Goal: Transaction & Acquisition: Book appointment/travel/reservation

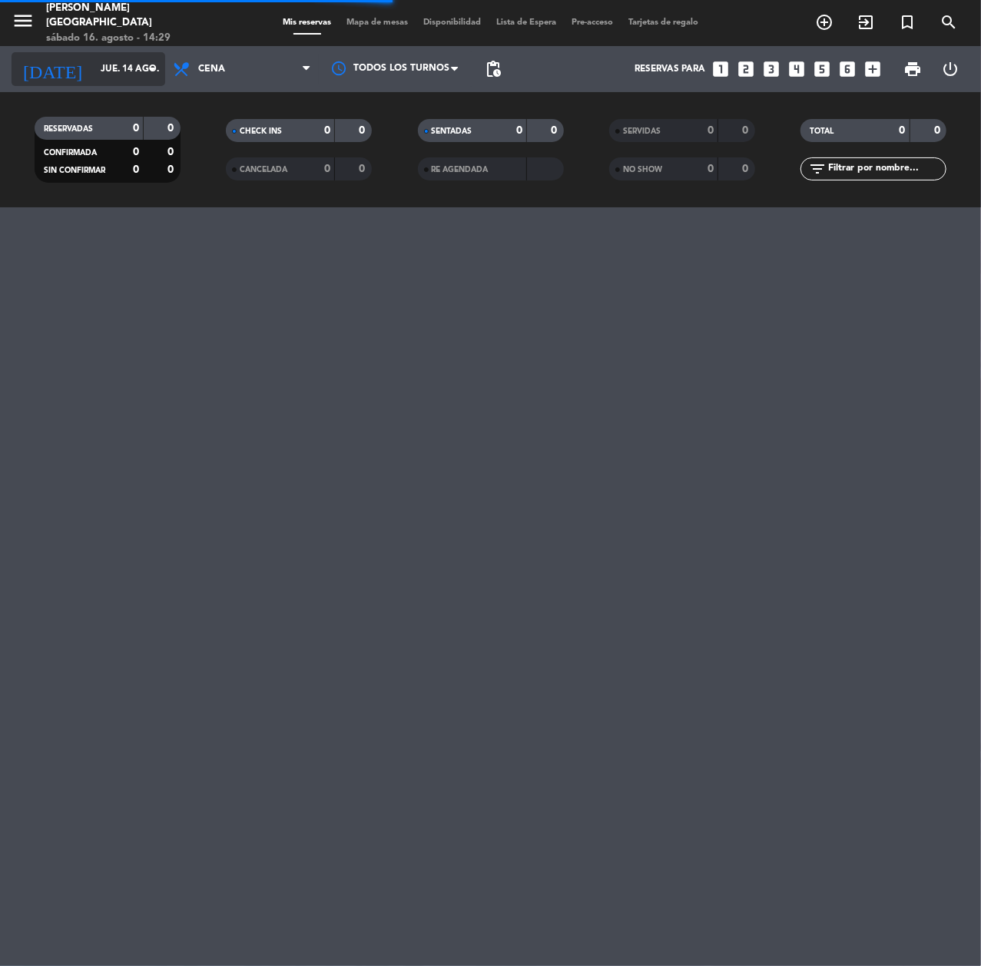
click at [126, 65] on input "jue. 14 ago." at bounding box center [153, 69] width 121 height 26
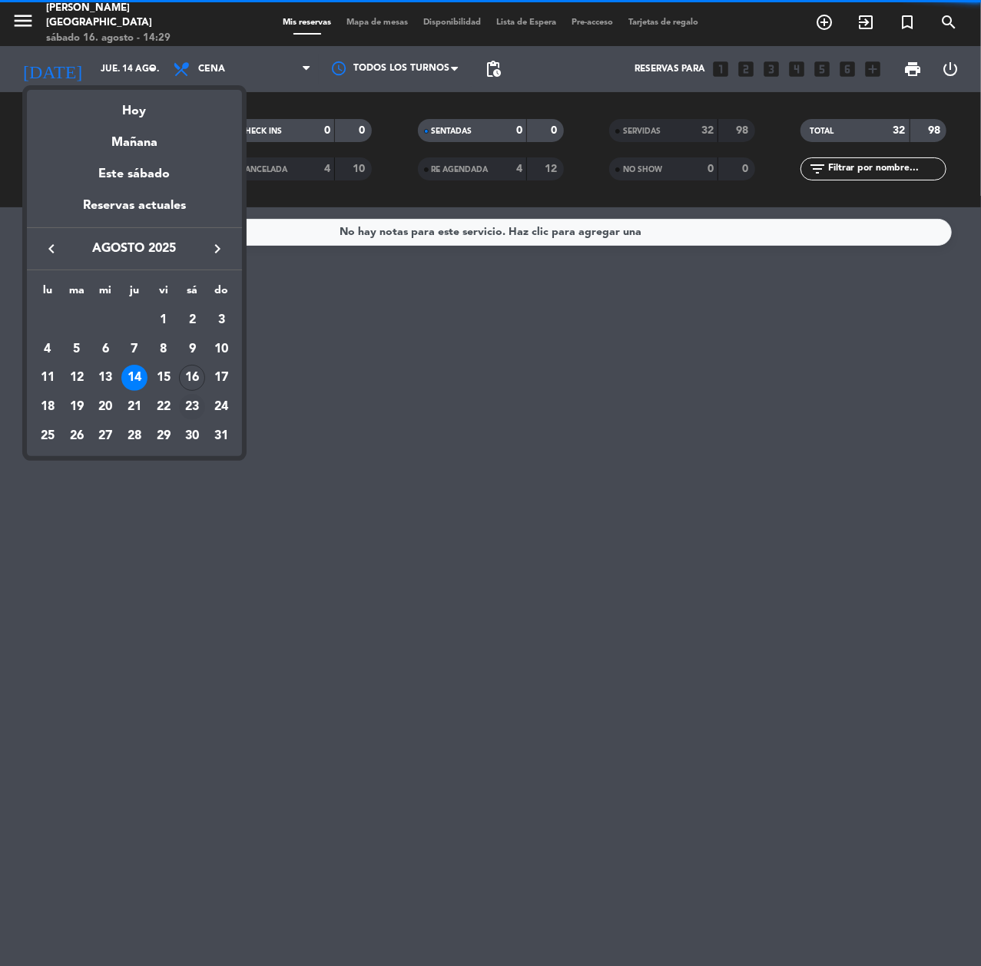
click at [191, 407] on div "23" at bounding box center [192, 407] width 26 height 26
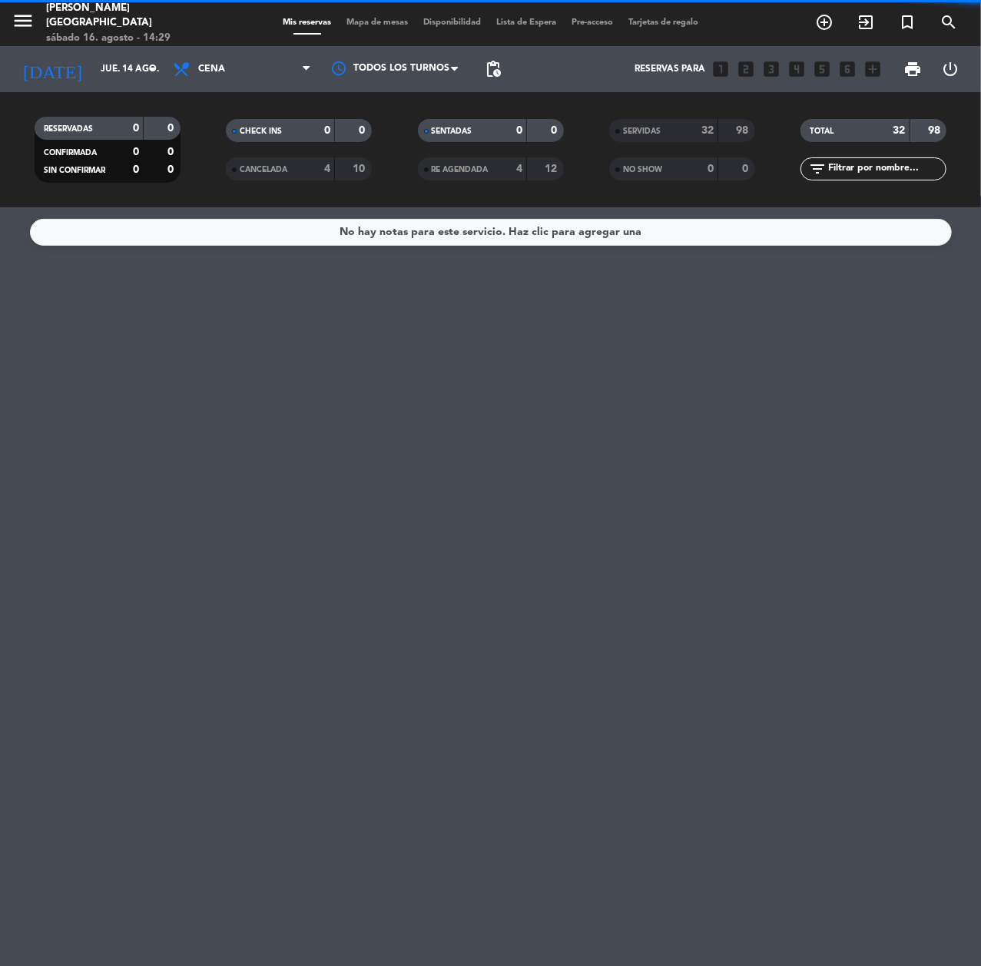
type input "sáb. 23 ago."
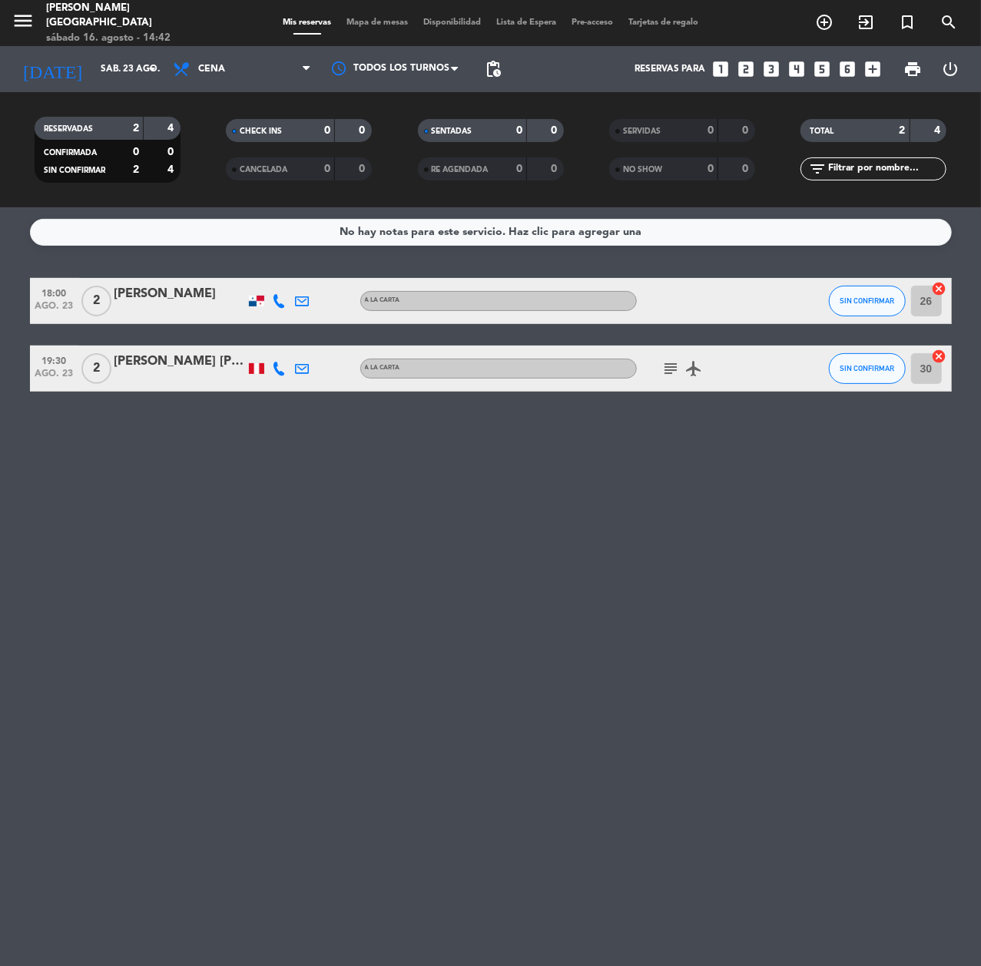
click at [791, 68] on icon "looks_4" at bounding box center [797, 69] width 20 height 20
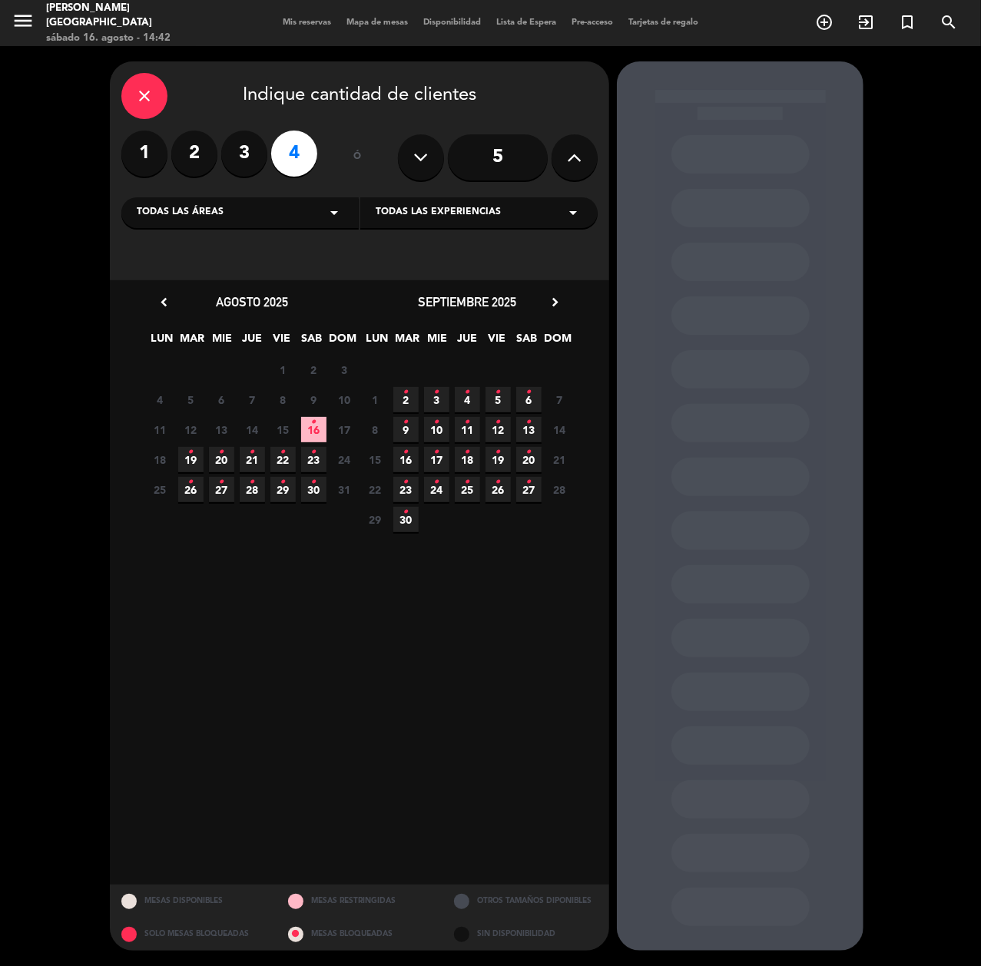
click at [313, 461] on icon "•" at bounding box center [313, 452] width 5 height 25
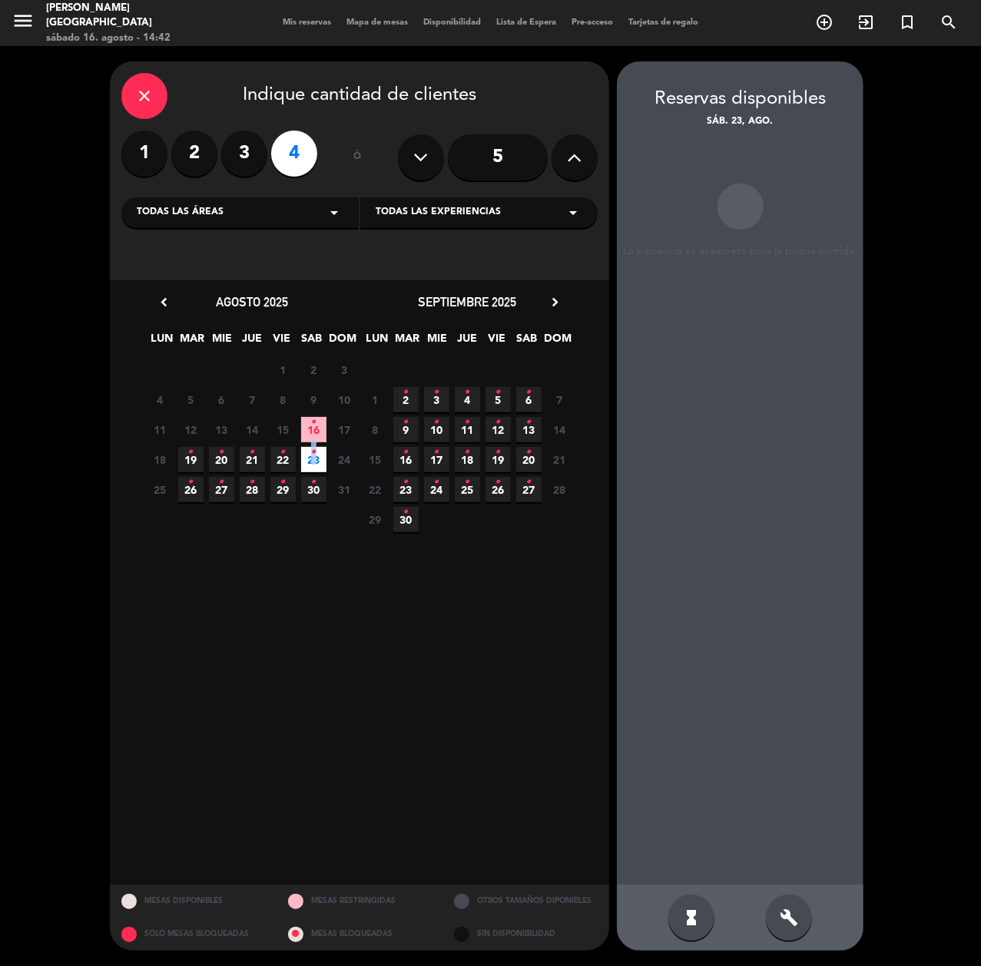
click at [313, 461] on icon "•" at bounding box center [313, 452] width 5 height 25
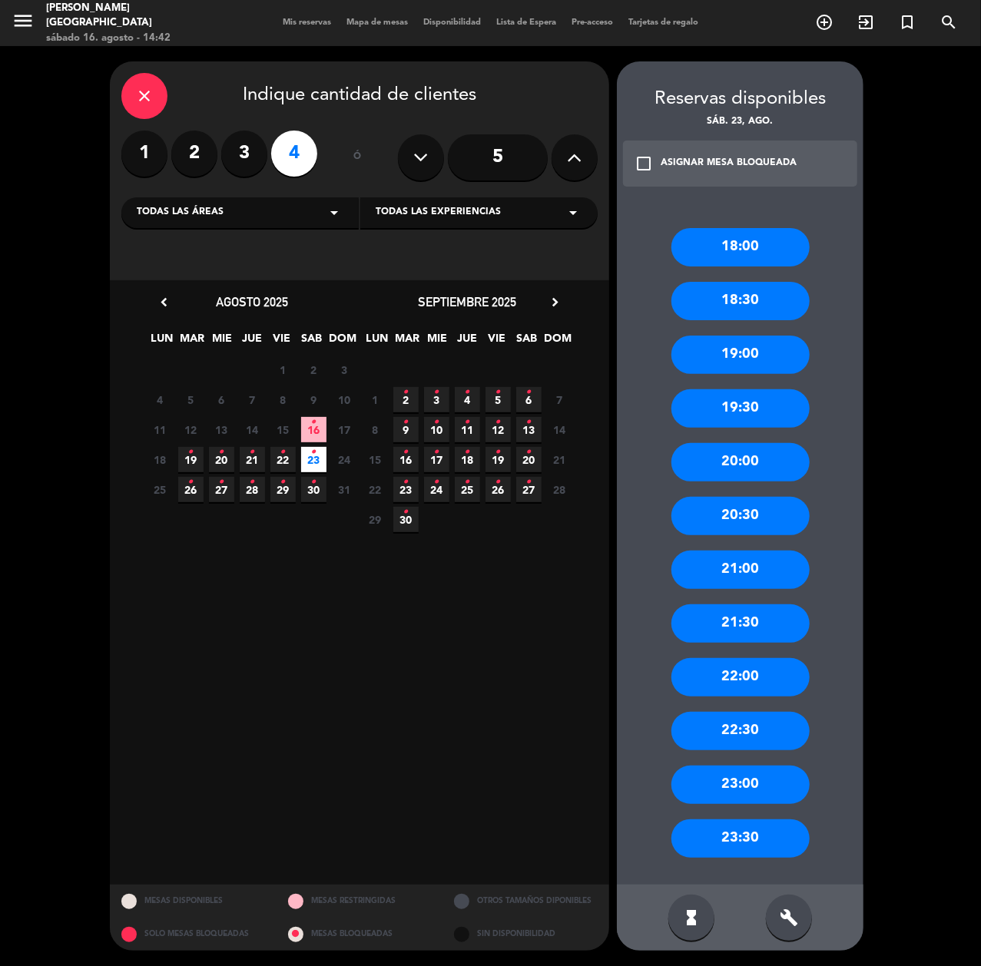
click at [406, 545] on calendar-double "chevron_left agosto 2025 LUN MAR [PERSON_NAME] VIE SAB DOM 28 29 30 31 1 2 3 4 …" at bounding box center [359, 582] width 430 height 581
click at [751, 366] on div "19:00" at bounding box center [740, 355] width 138 height 38
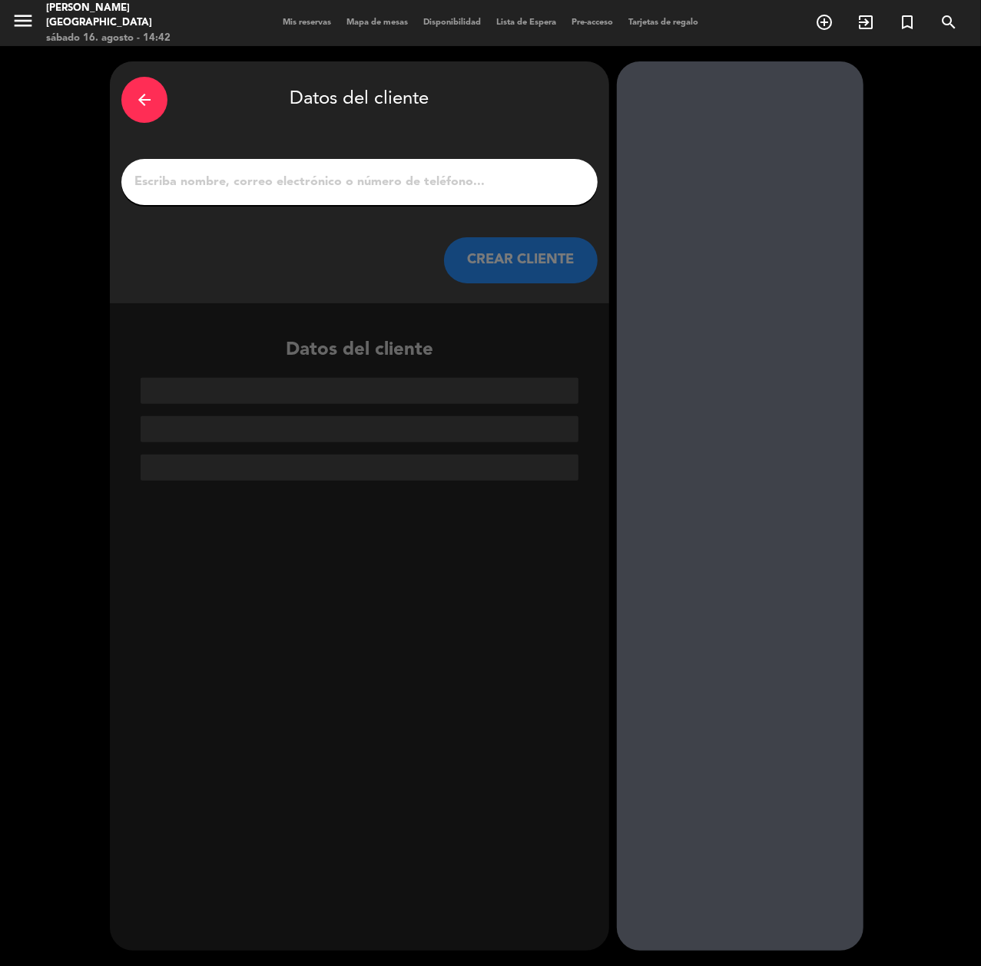
drag, startPoint x: 221, startPoint y: 175, endPoint x: 212, endPoint y: 167, distance: 12.0
click at [219, 175] on input "1" at bounding box center [359, 182] width 453 height 22
click at [158, 184] on input "1" at bounding box center [359, 182] width 453 height 22
paste input "[PERSON_NAME]"
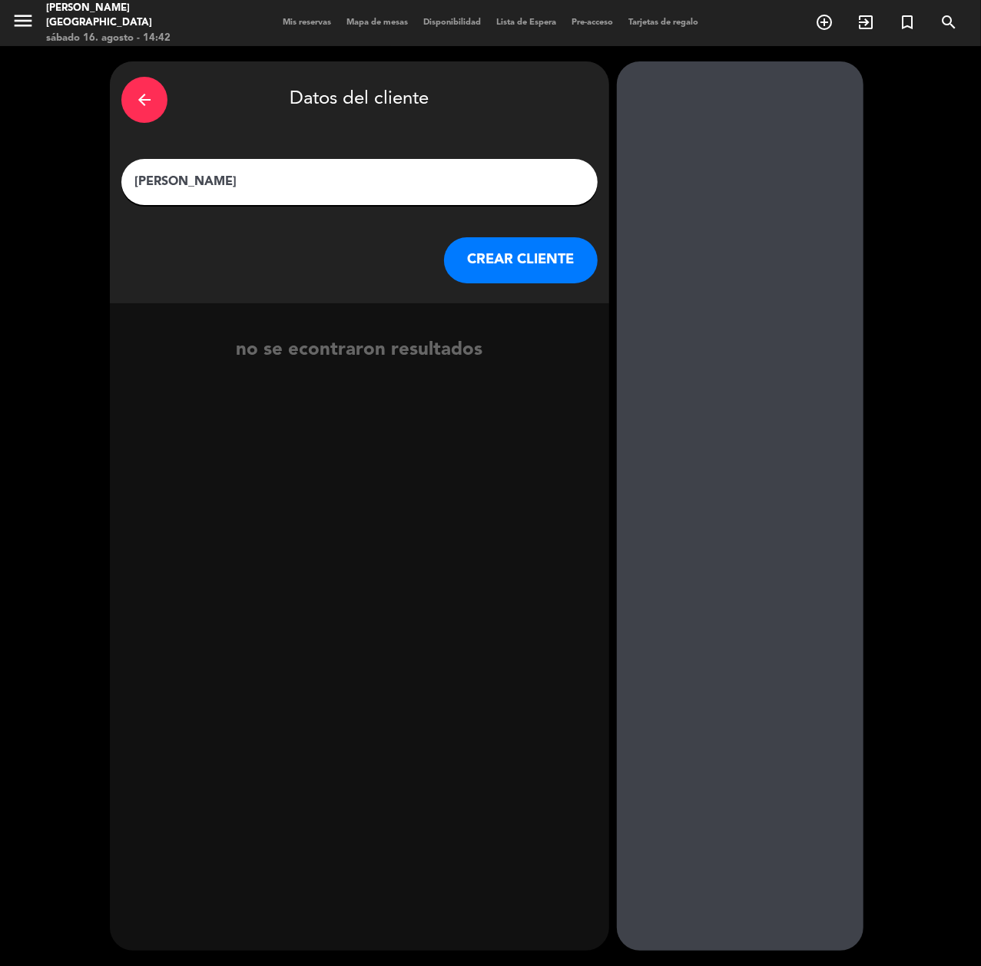
type input "[PERSON_NAME]"
click at [480, 247] on button "CREAR CLIENTE" at bounding box center [521, 260] width 154 height 46
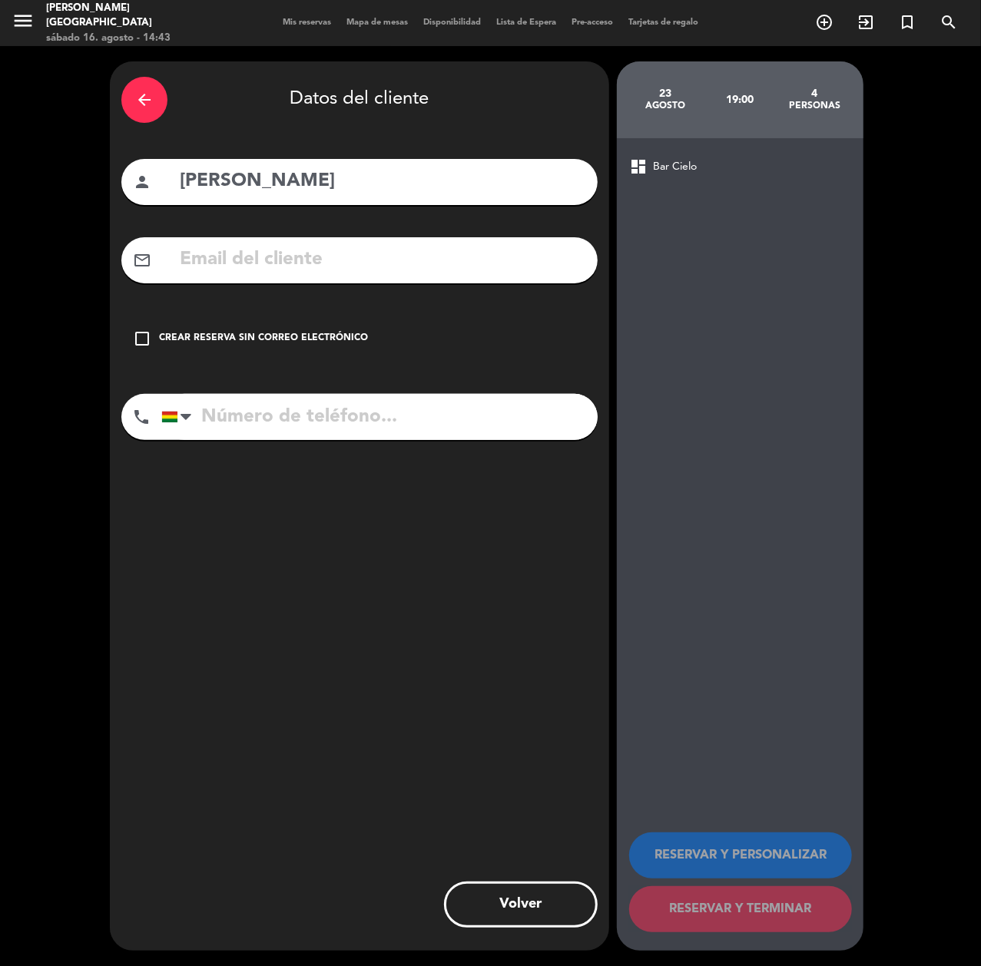
paste input "[PHONE_NUMBER]"
drag, startPoint x: 250, startPoint y: 412, endPoint x: 246, endPoint y: 387, distance: 25.0
click at [250, 412] on input "tel" at bounding box center [379, 417] width 436 height 46
type input "[PHONE_NUMBER]"
click at [244, 332] on div "Crear reserva sin correo electrónico" at bounding box center [263, 338] width 209 height 15
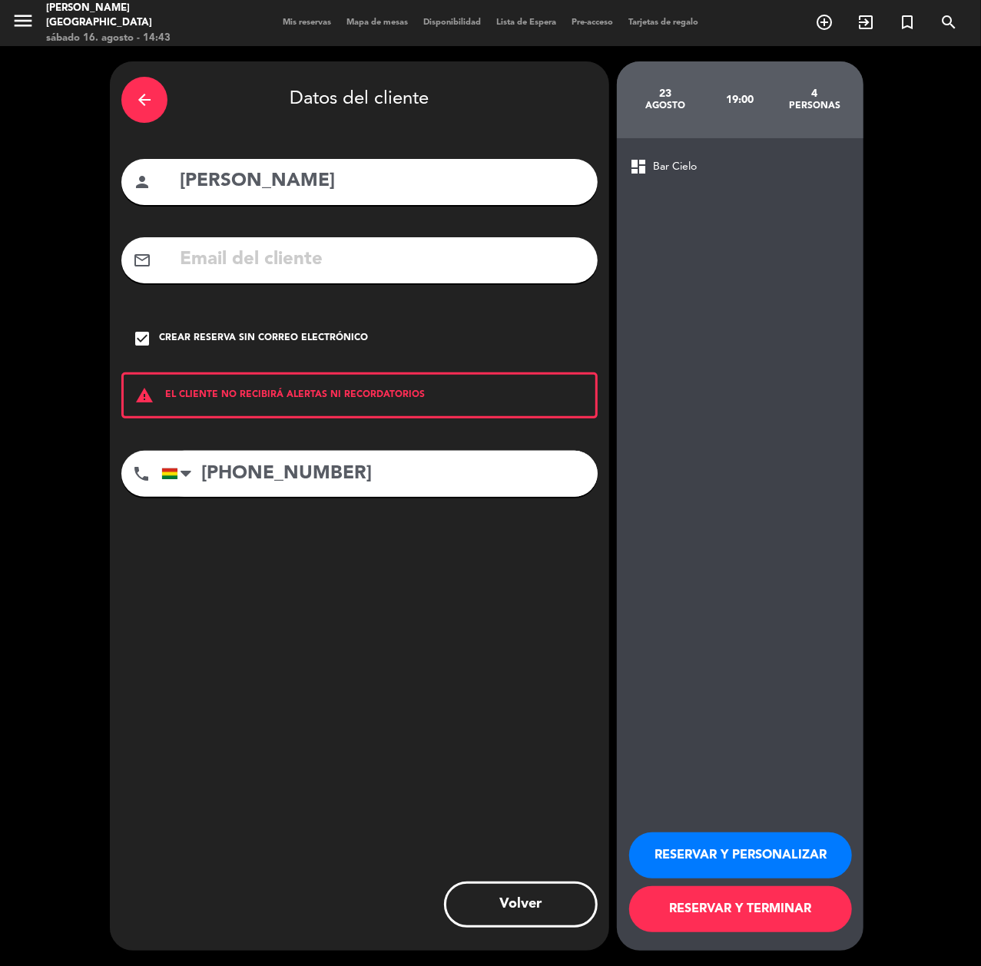
click at [686, 843] on button "RESERVAR Y PERSONALIZAR" at bounding box center [740, 856] width 223 height 46
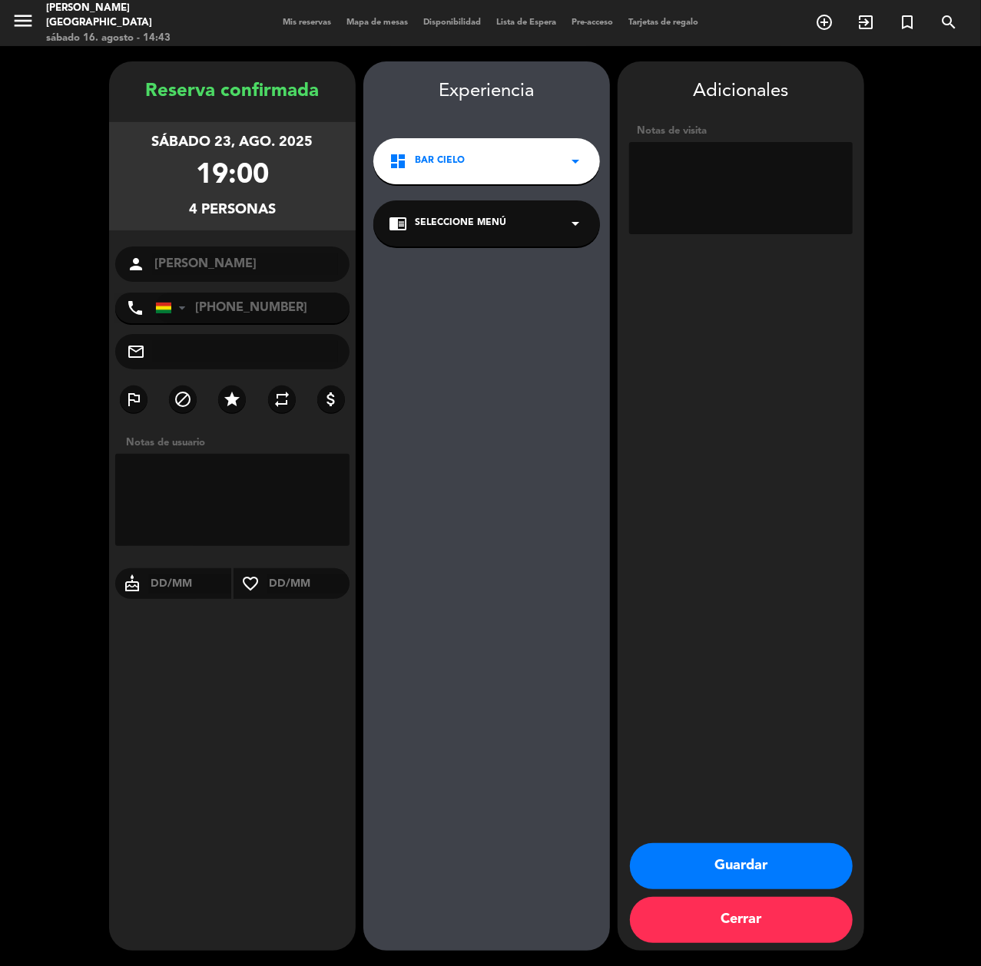
click at [681, 864] on button "Guardar" at bounding box center [741, 866] width 223 height 46
